Goal: Information Seeking & Learning: Learn about a topic

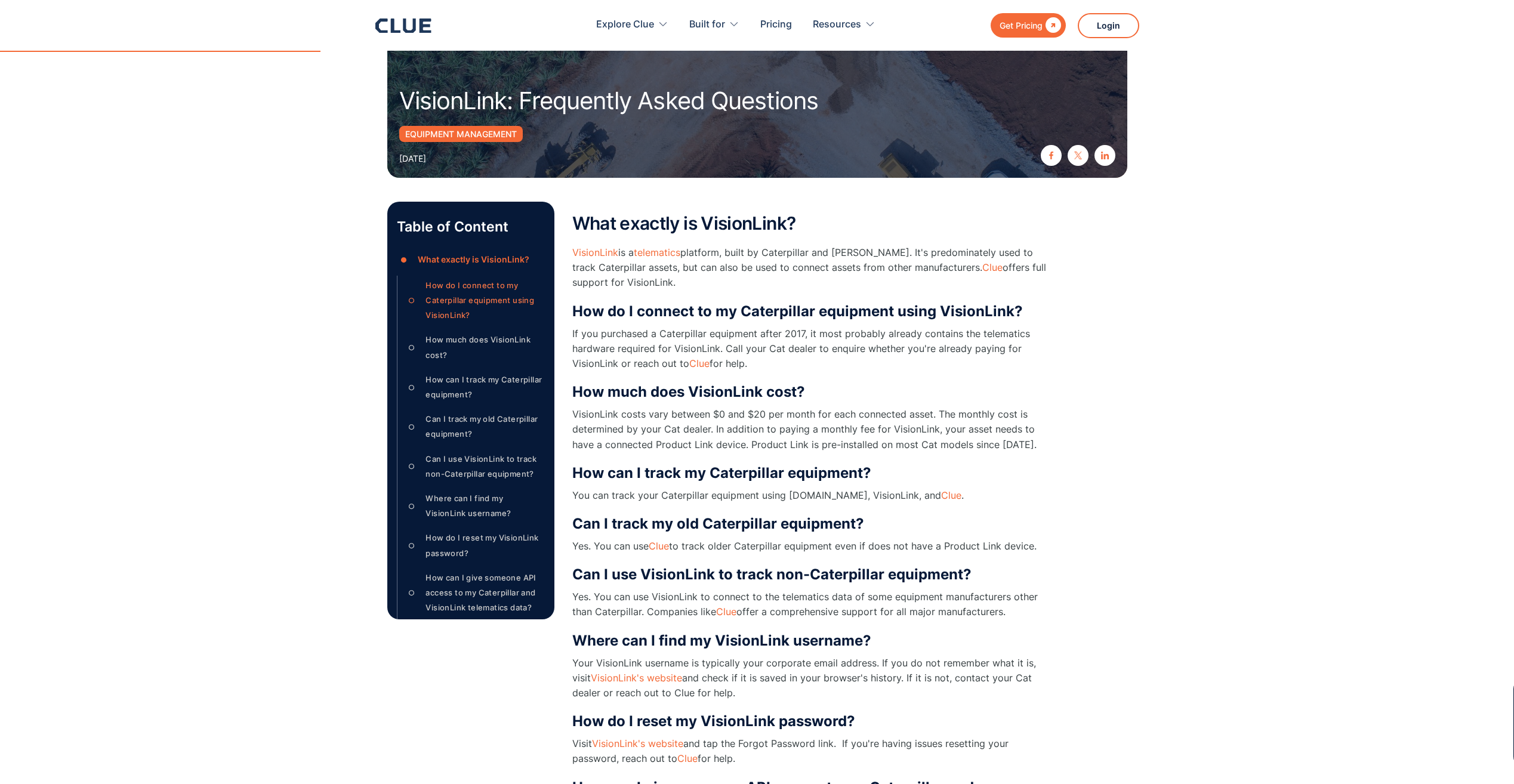
scroll to position [239, 0]
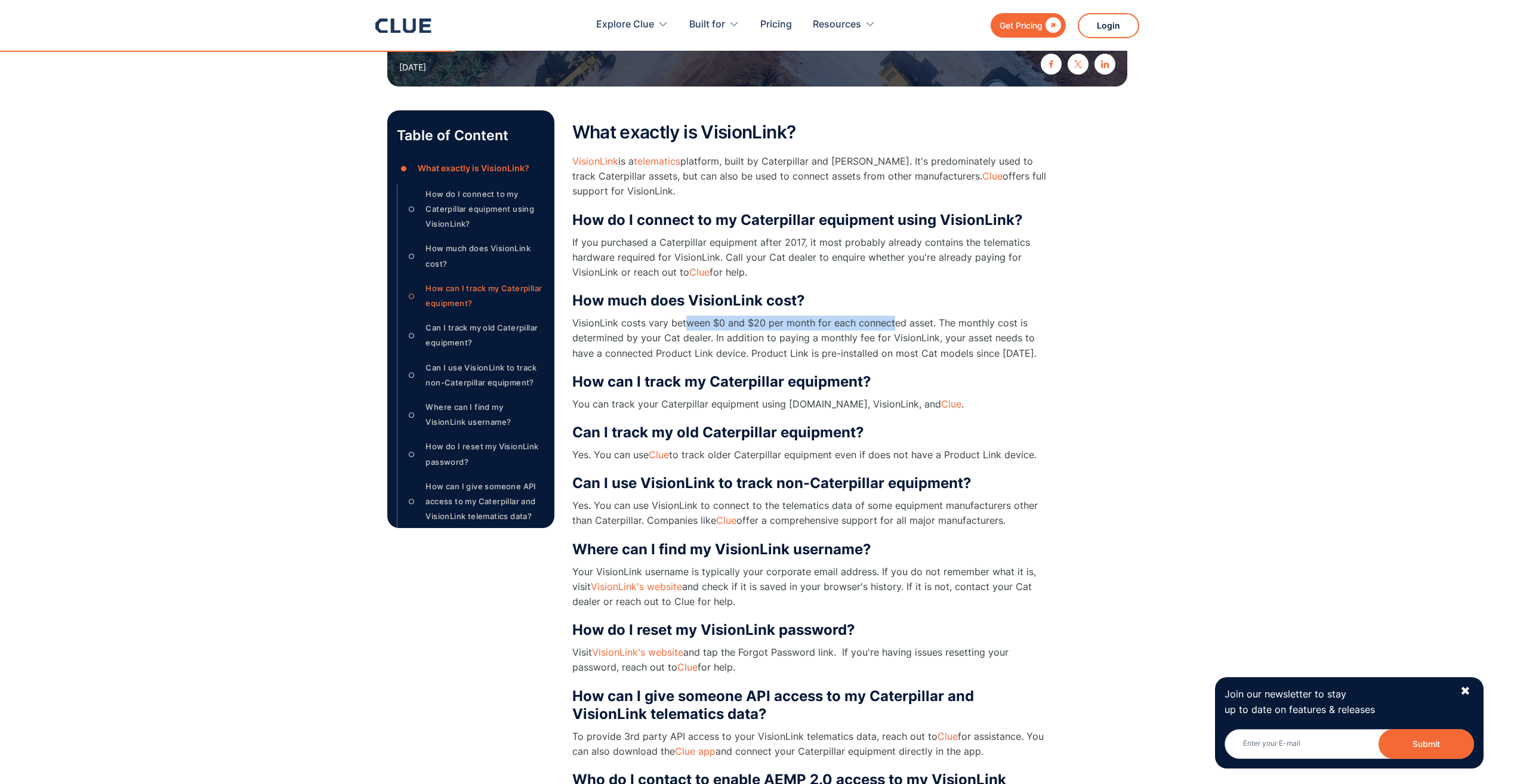
drag, startPoint x: 688, startPoint y: 327, endPoint x: 894, endPoint y: 325, distance: 206.0
click at [894, 325] on p "VisionLink costs vary between $0 and $20 per month for each connected asset. Th…" at bounding box center [810, 338] width 477 height 45
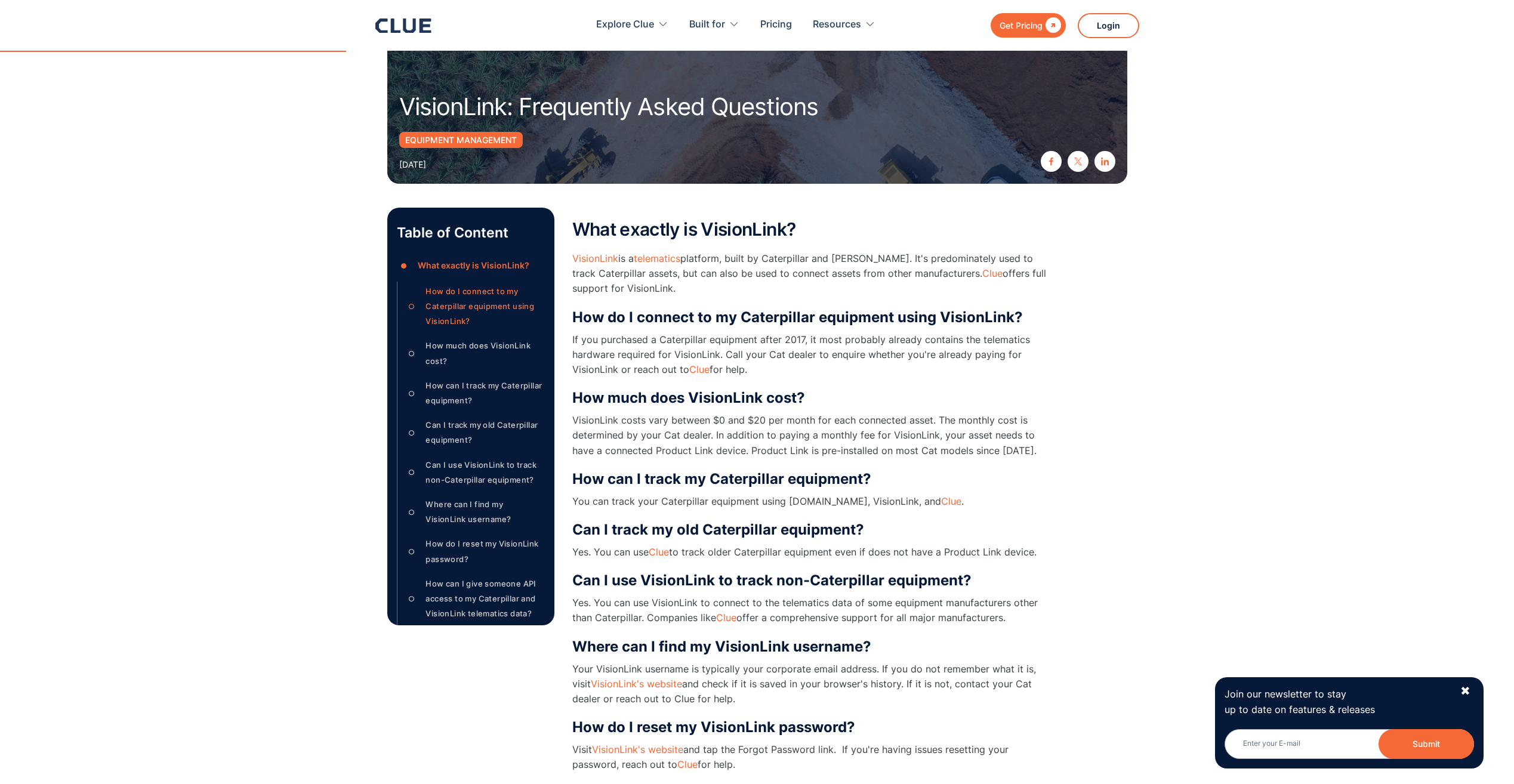
scroll to position [179, 0]
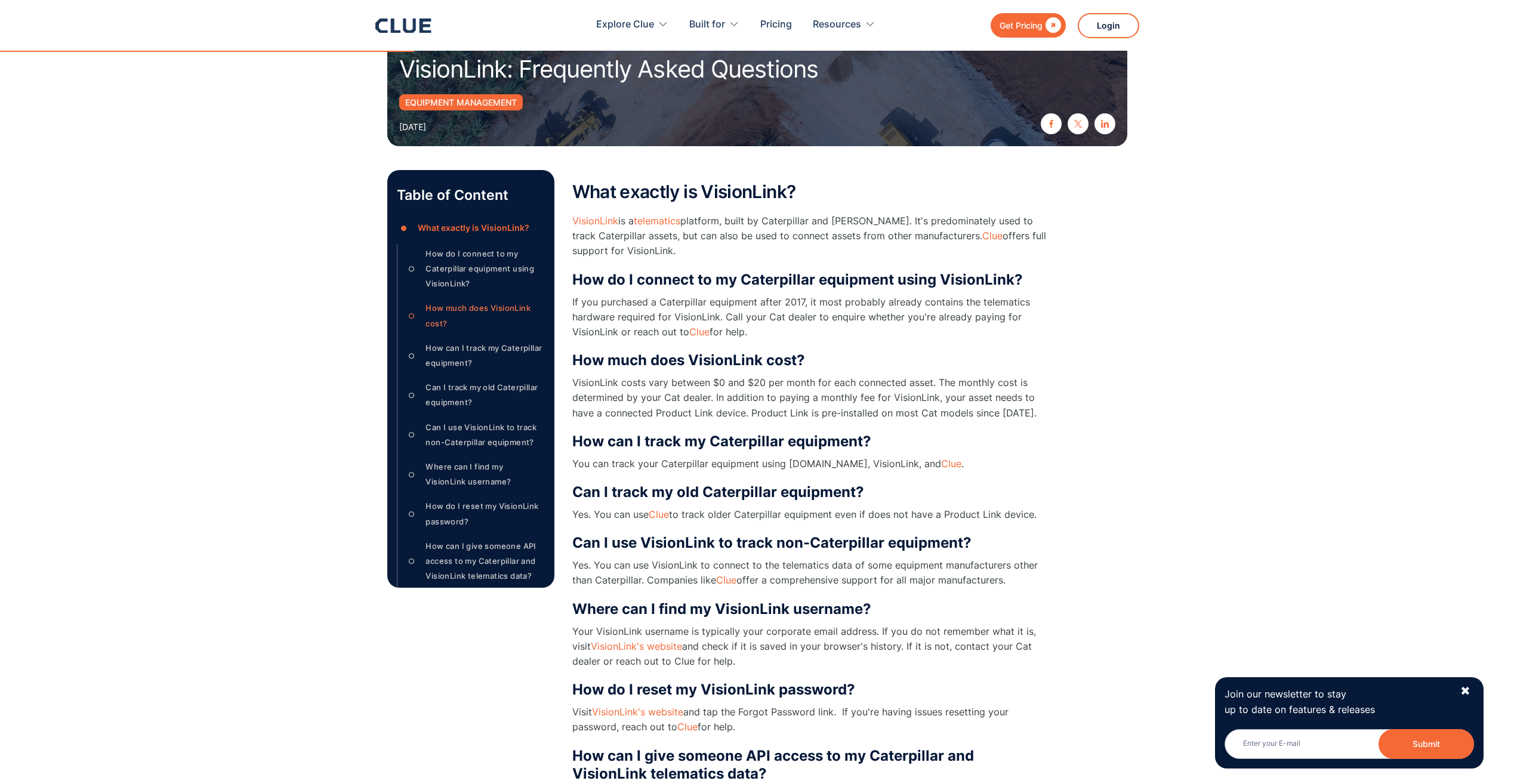
click at [1472, 688] on div "Join our newsletter to stay up to date on features & releases Email Submit News…" at bounding box center [1349, 722] width 269 height 91
click at [1471, 688] on div "Join our newsletter to stay up to date on features & releases Email Submit News…" at bounding box center [1349, 722] width 269 height 91
drag, startPoint x: 861, startPoint y: 465, endPoint x: 881, endPoint y: 464, distance: 20.0
click at [880, 464] on p "You can track your Caterpillar equipment using [DOMAIN_NAME], VisionLink, and C…" at bounding box center [810, 463] width 477 height 15
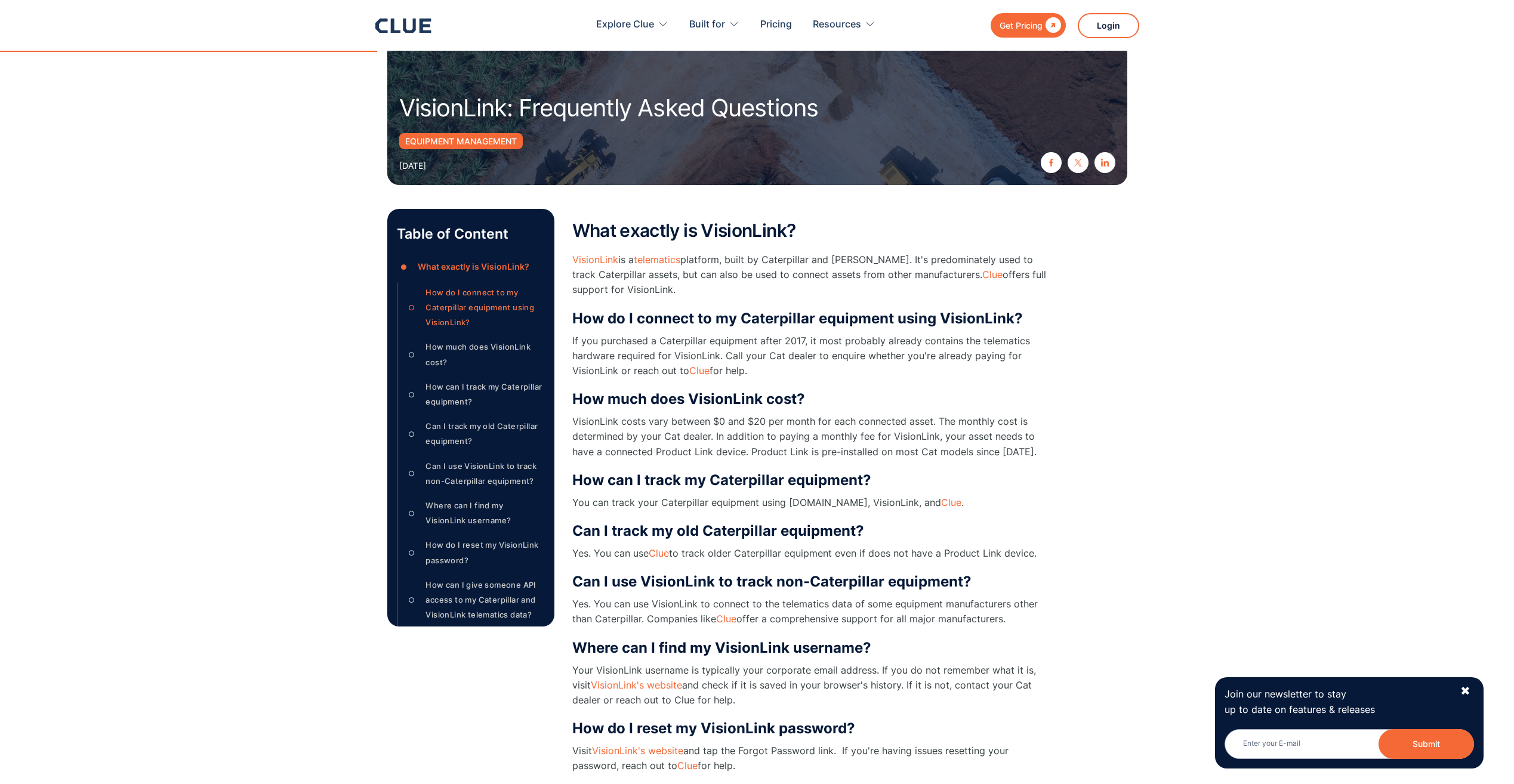
scroll to position [119, 0]
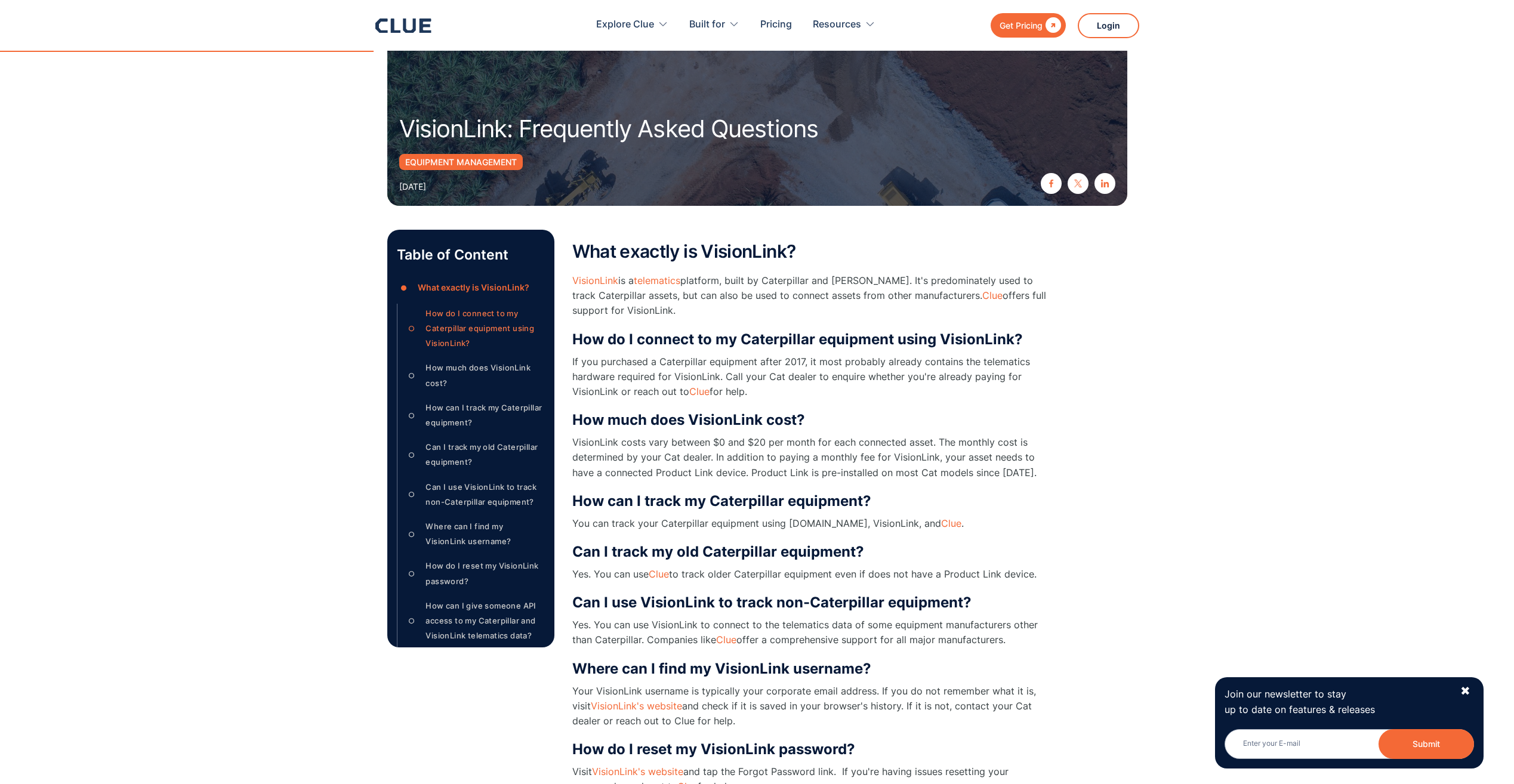
click at [681, 294] on p "VisionLink is a telematics platform, built by Caterpillar and [PERSON_NAME]. It…" at bounding box center [810, 295] width 477 height 45
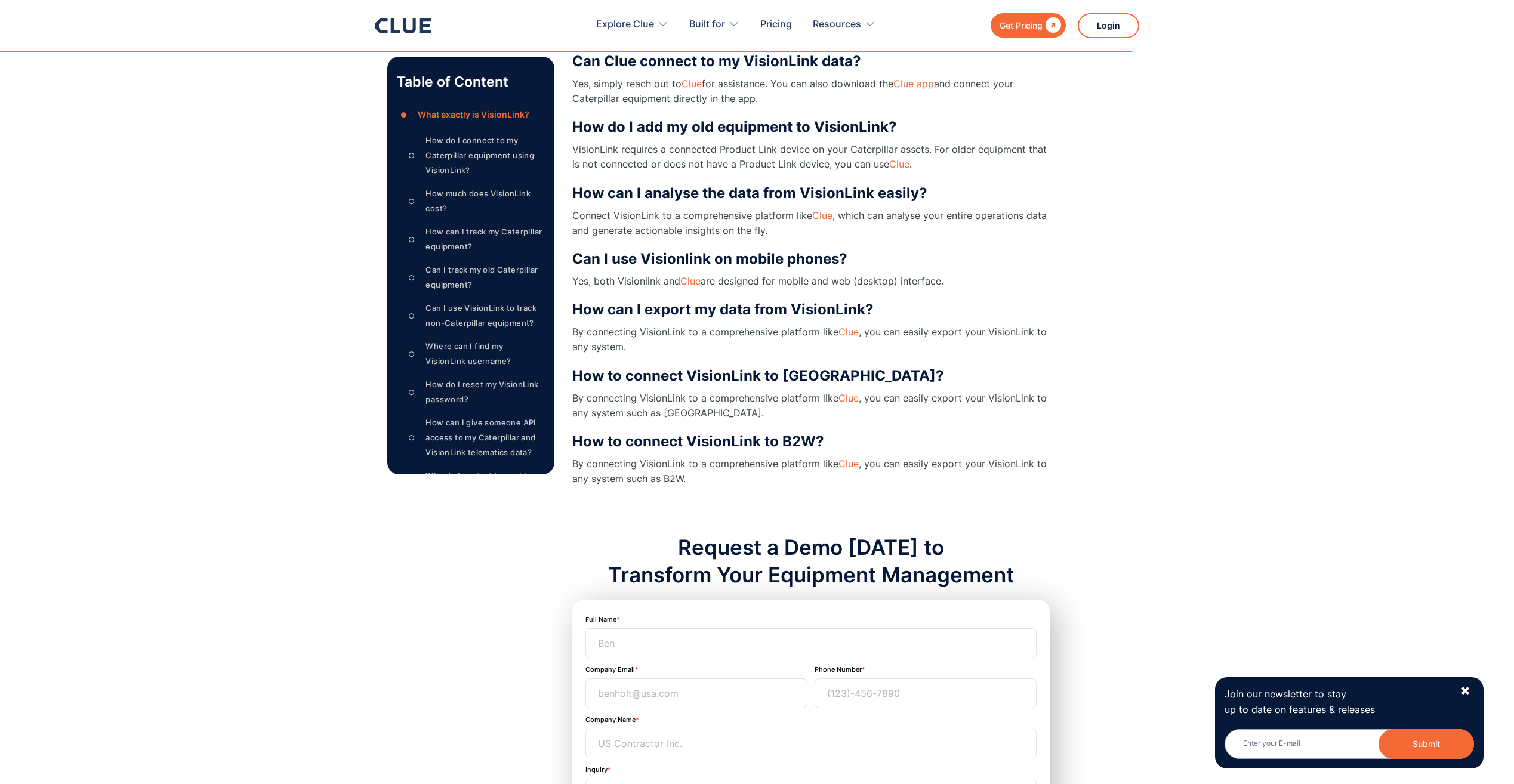
scroll to position [1193, 0]
